Goal: Navigation & Orientation: Find specific page/section

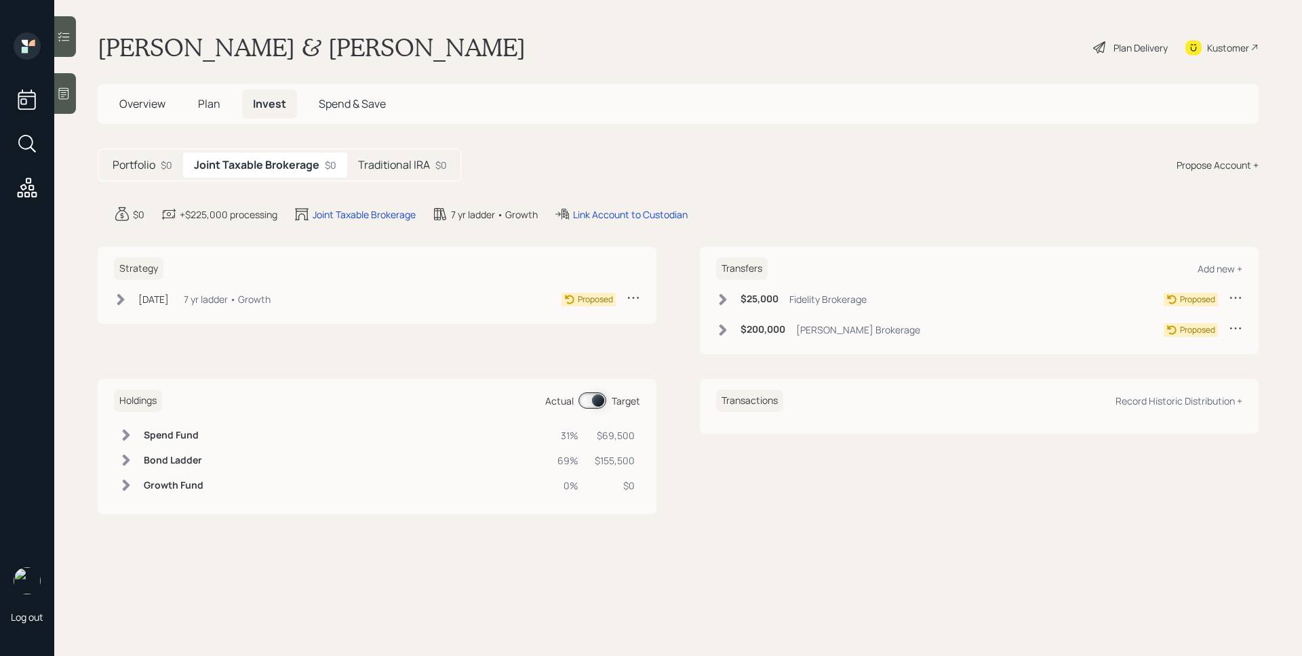
click at [433, 159] on div "Traditional IRA $0" at bounding box center [402, 165] width 111 height 25
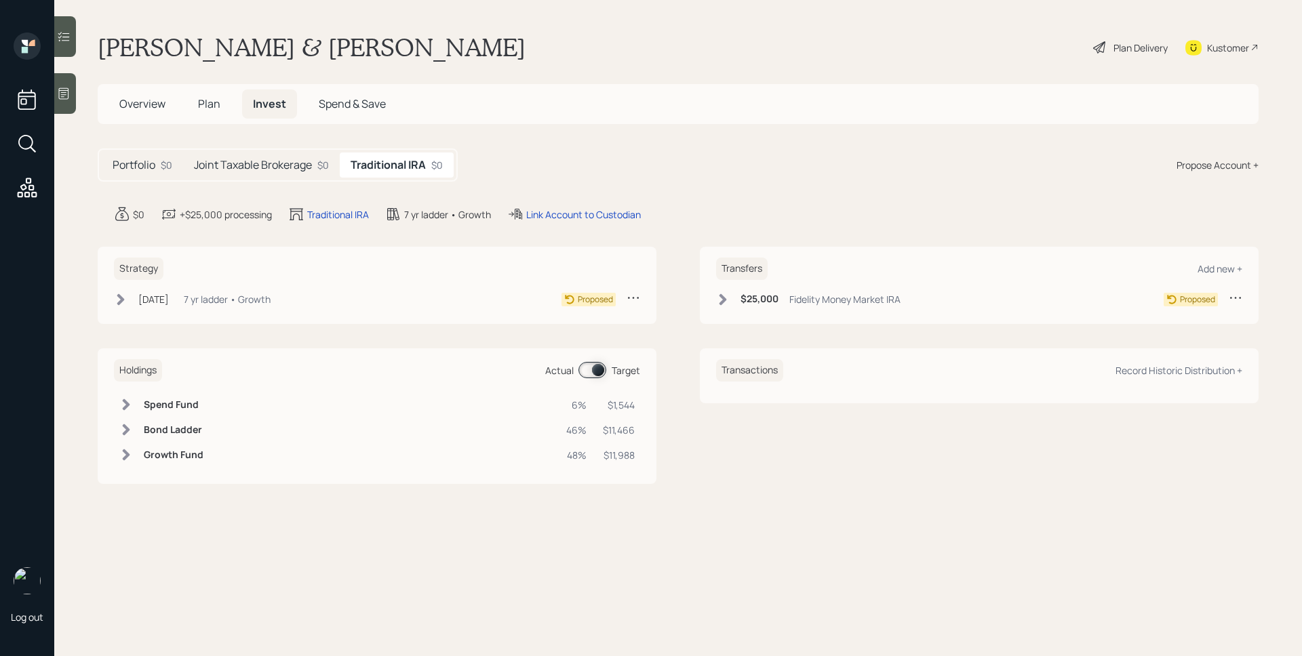
drag, startPoint x: 248, startPoint y: 158, endPoint x: 239, endPoint y: 132, distance: 27.2
click at [248, 159] on h5 "Joint Taxable Brokerage" at bounding box center [253, 165] width 118 height 13
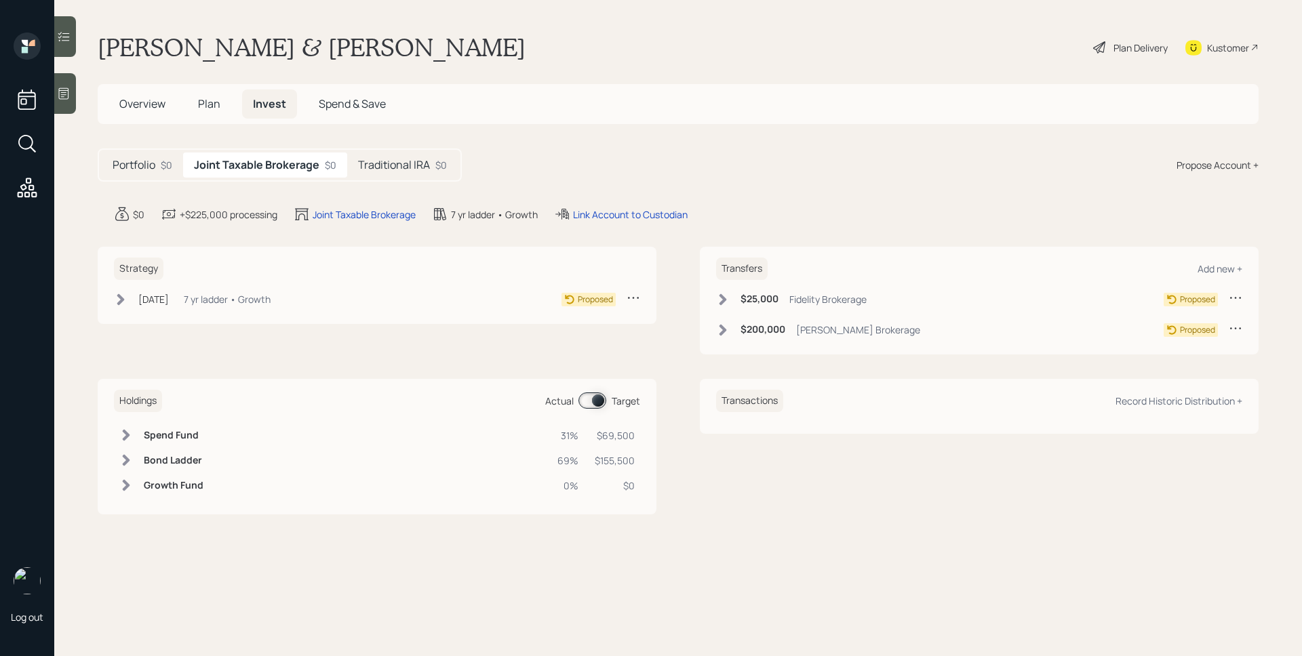
click at [224, 99] on h5 "Plan" at bounding box center [209, 103] width 44 height 29
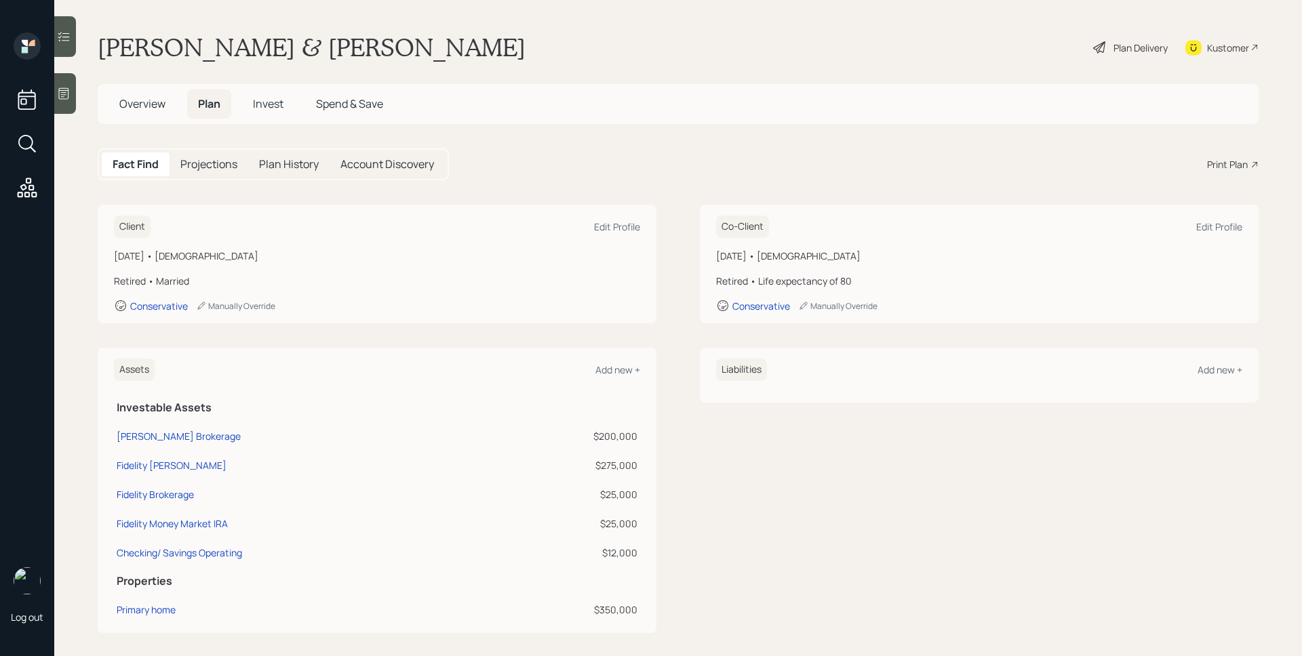
click at [150, 109] on span "Overview" at bounding box center [142, 103] width 46 height 15
